Goal: Navigation & Orientation: Find specific page/section

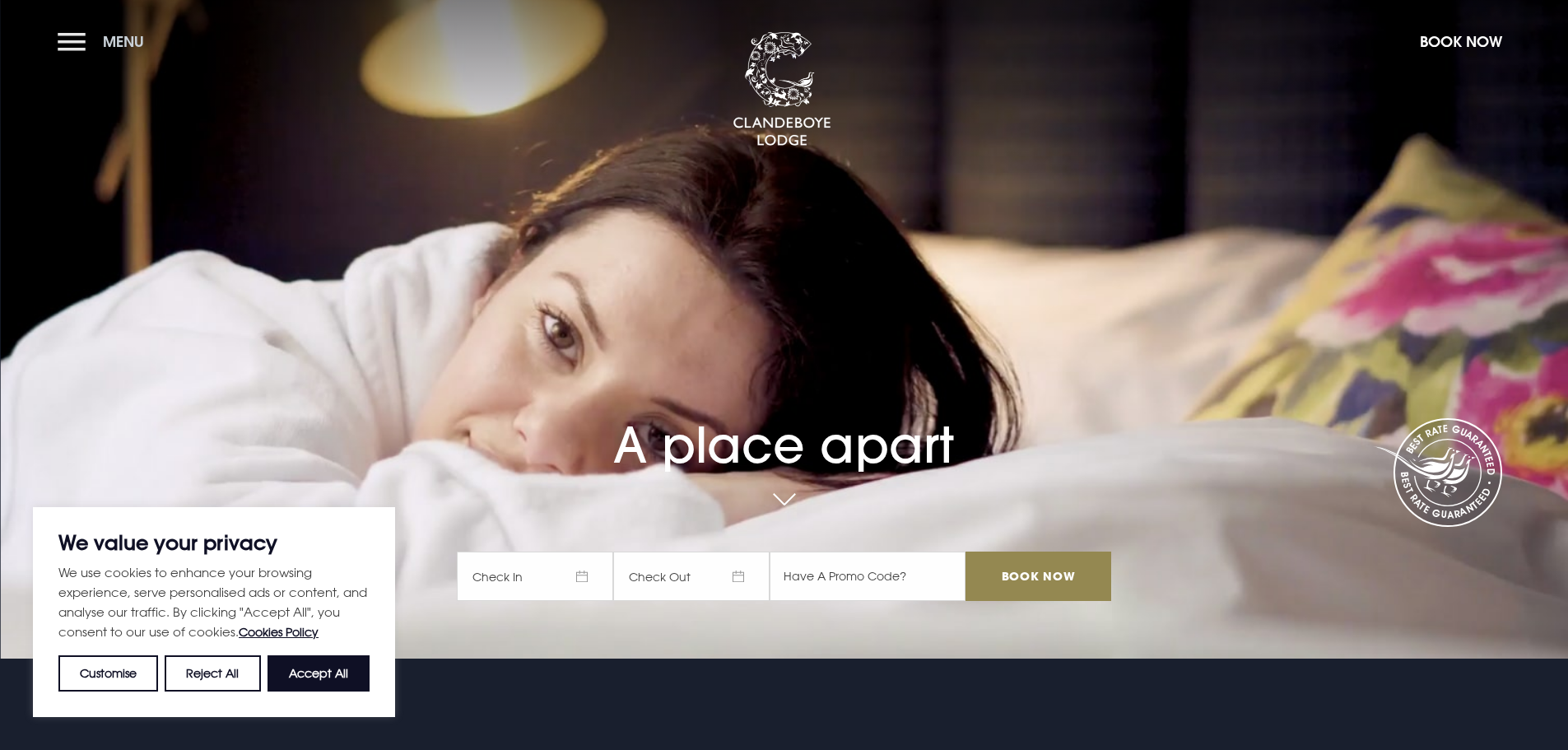
click at [88, 46] on button "Menu" at bounding box center [105, 42] width 95 height 35
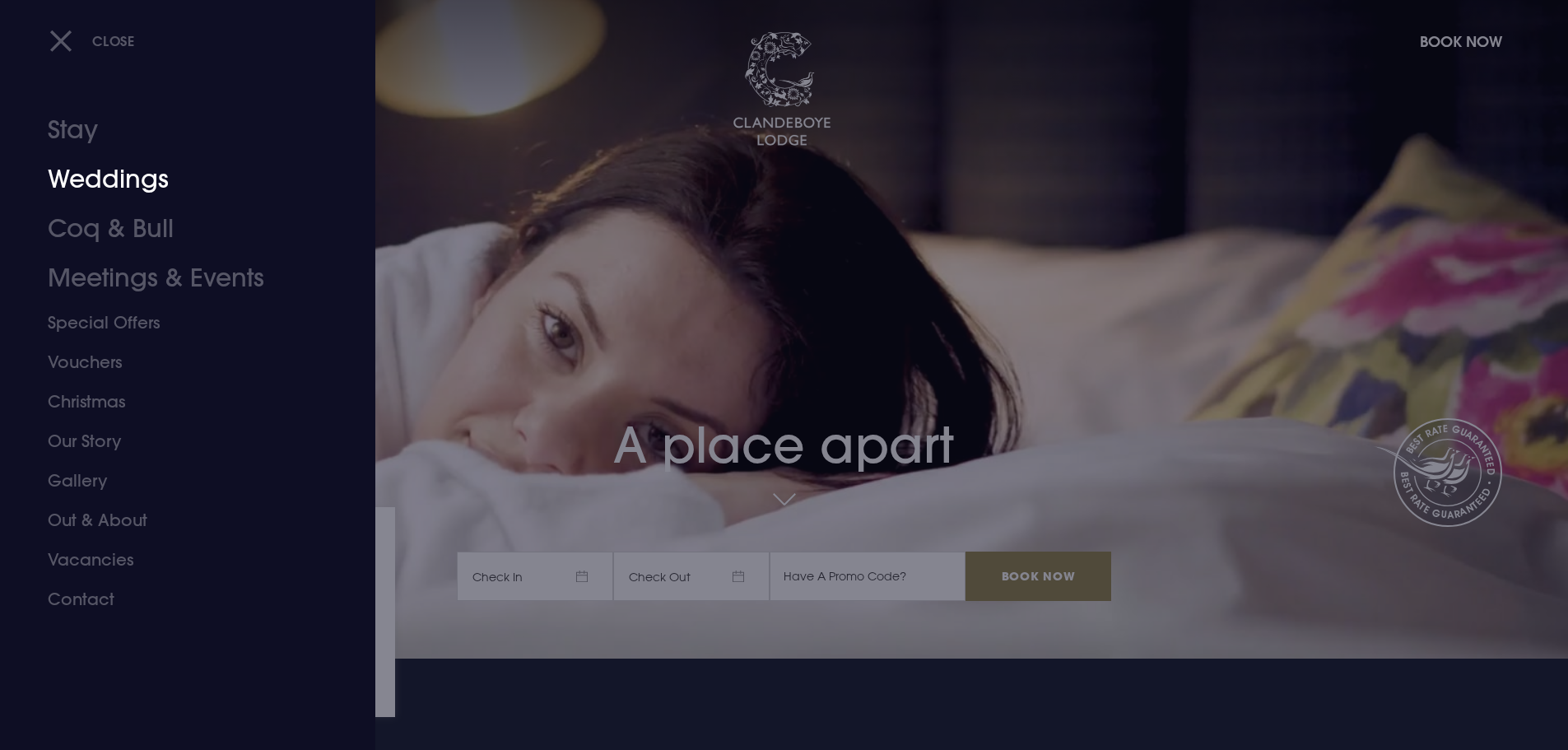
click at [114, 173] on link "Weddings" at bounding box center [177, 179] width 260 height 49
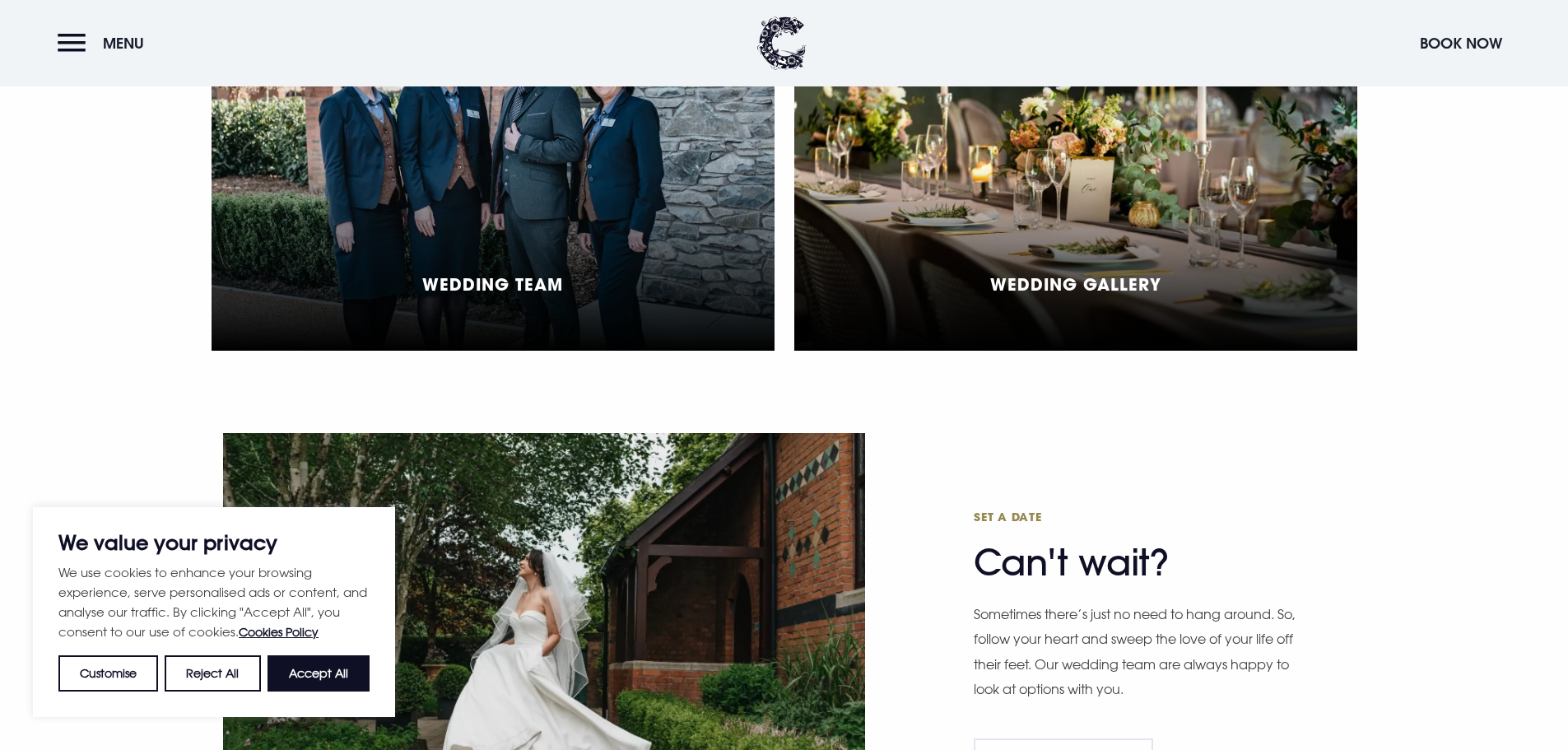
scroll to position [3531, 0]
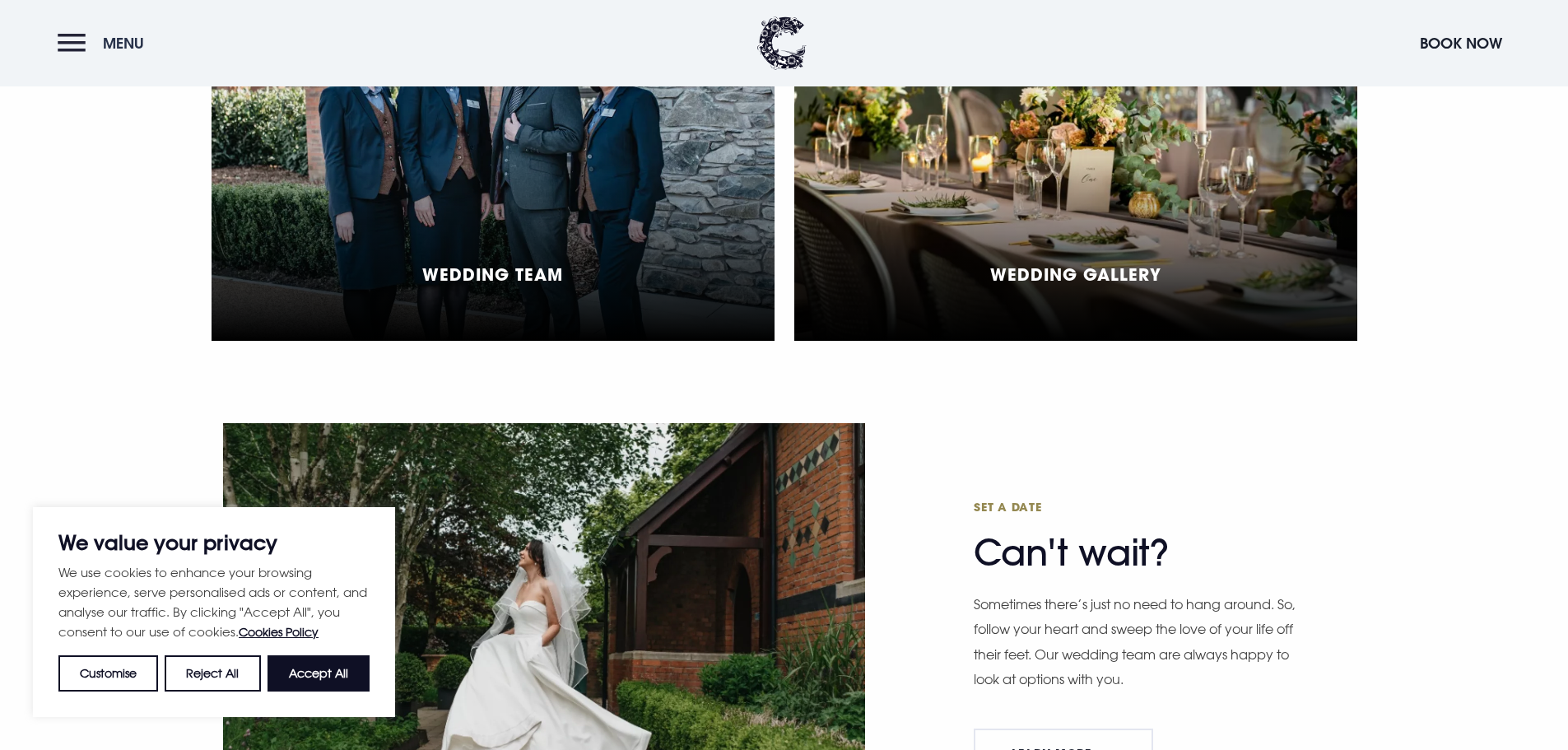
click at [76, 30] on button "Menu" at bounding box center [105, 43] width 95 height 35
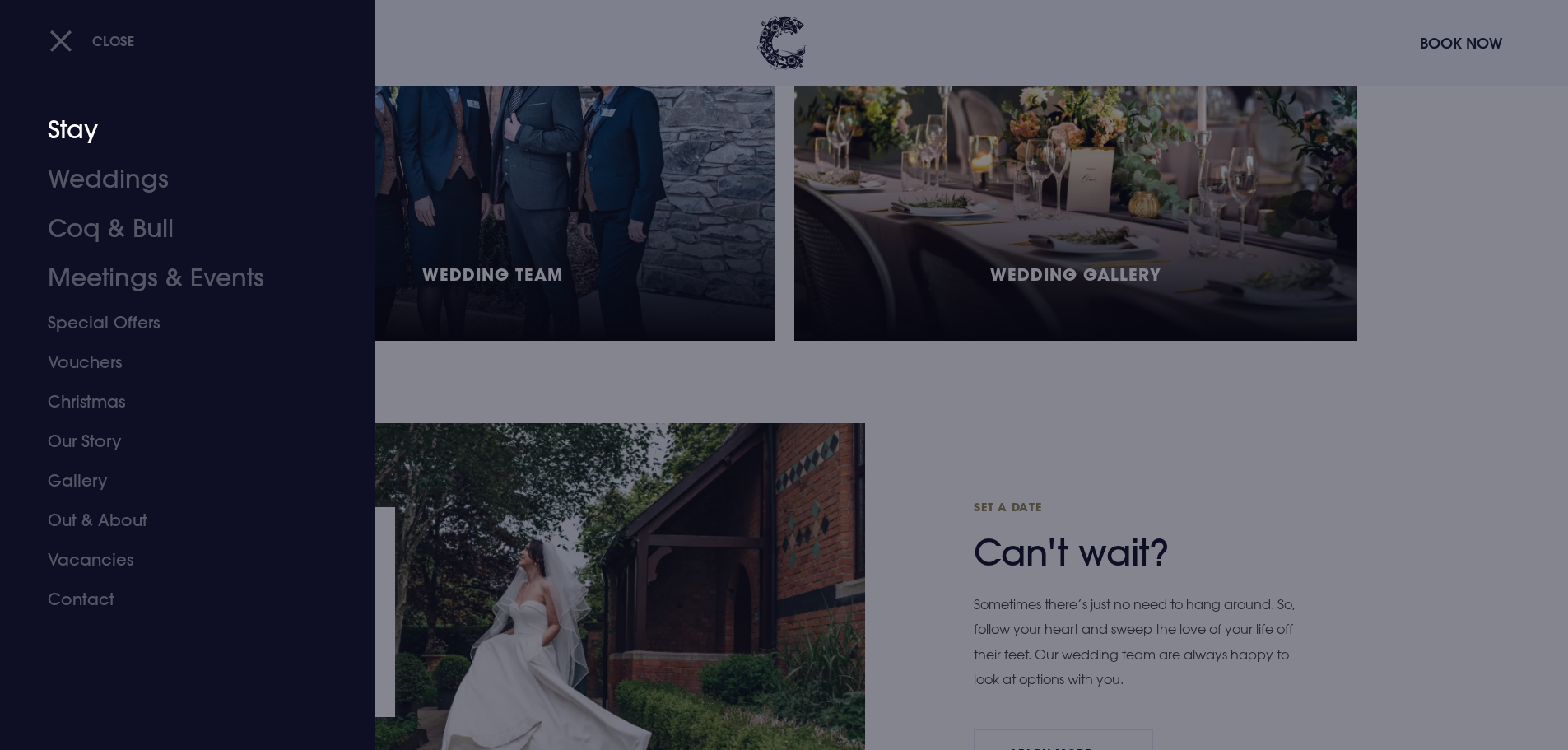
click at [98, 141] on link "Stay" at bounding box center [177, 130] width 260 height 49
